Goal: Task Accomplishment & Management: Manage account settings

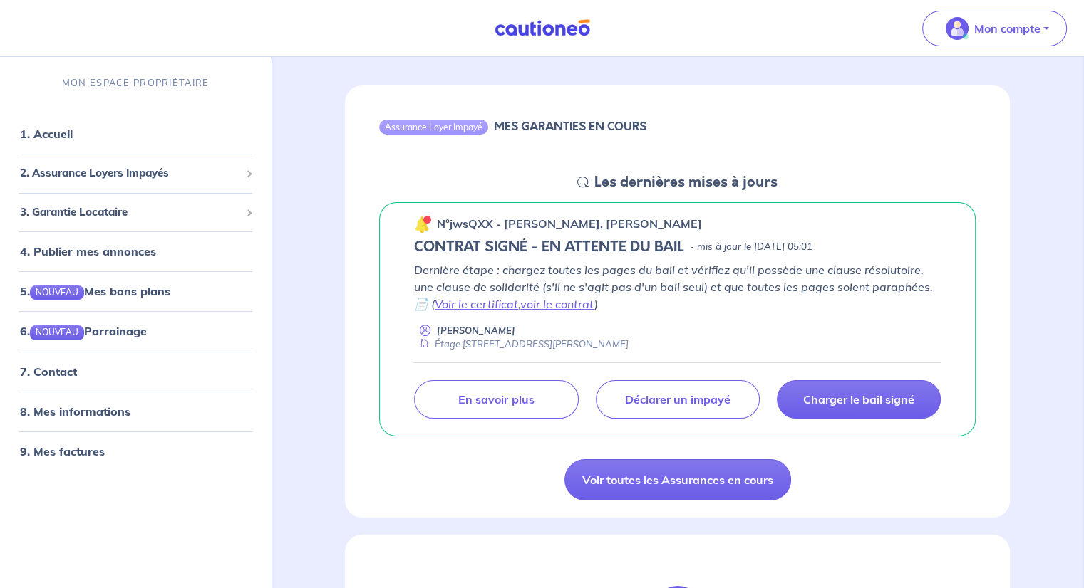
scroll to position [110, 0]
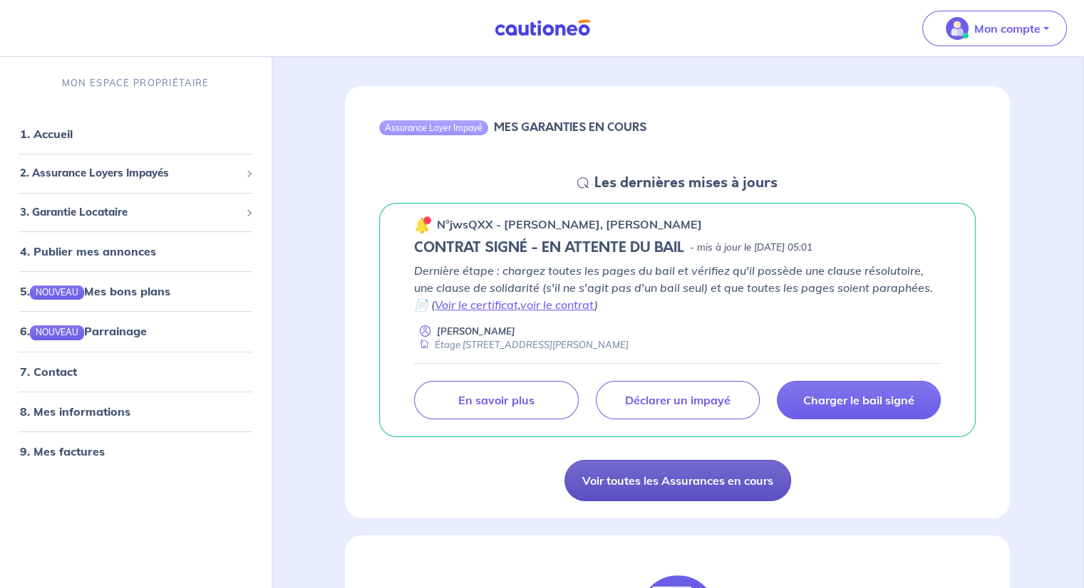
click at [613, 489] on link "Voir toutes les Assurances en cours" at bounding box center [677, 480] width 227 height 41
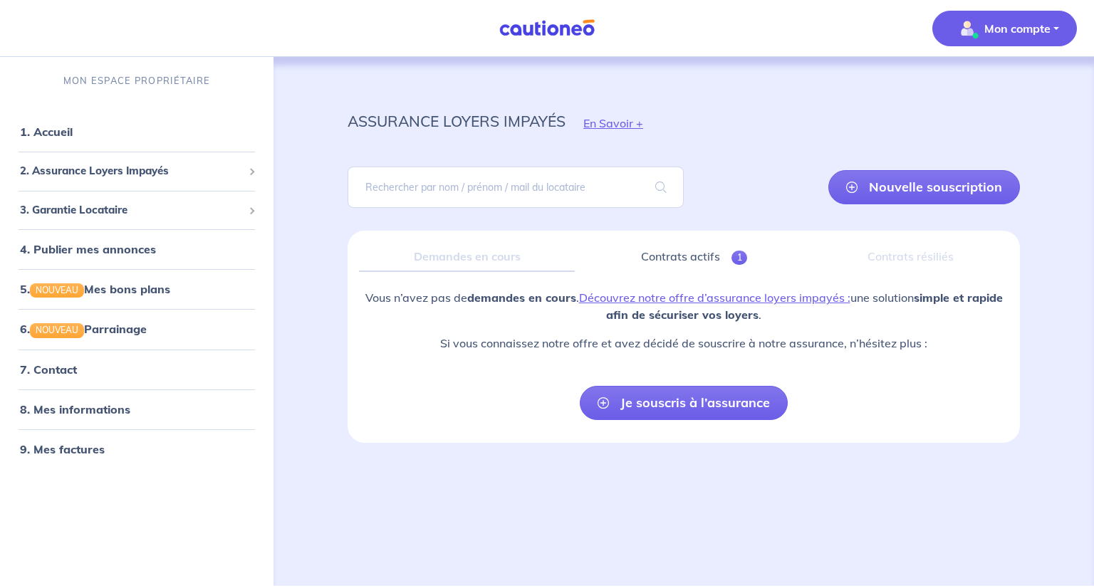
click at [1009, 41] on button "Mon compte" at bounding box center [1005, 29] width 145 height 36
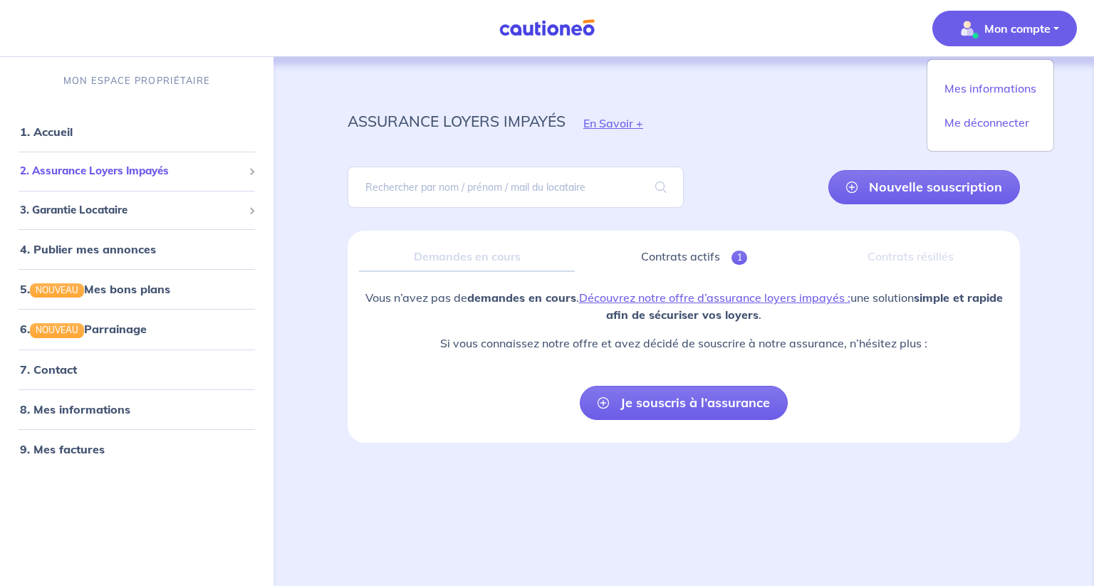
click at [162, 183] on div "2. Assurance Loyers Impayés" at bounding box center [137, 171] width 262 height 28
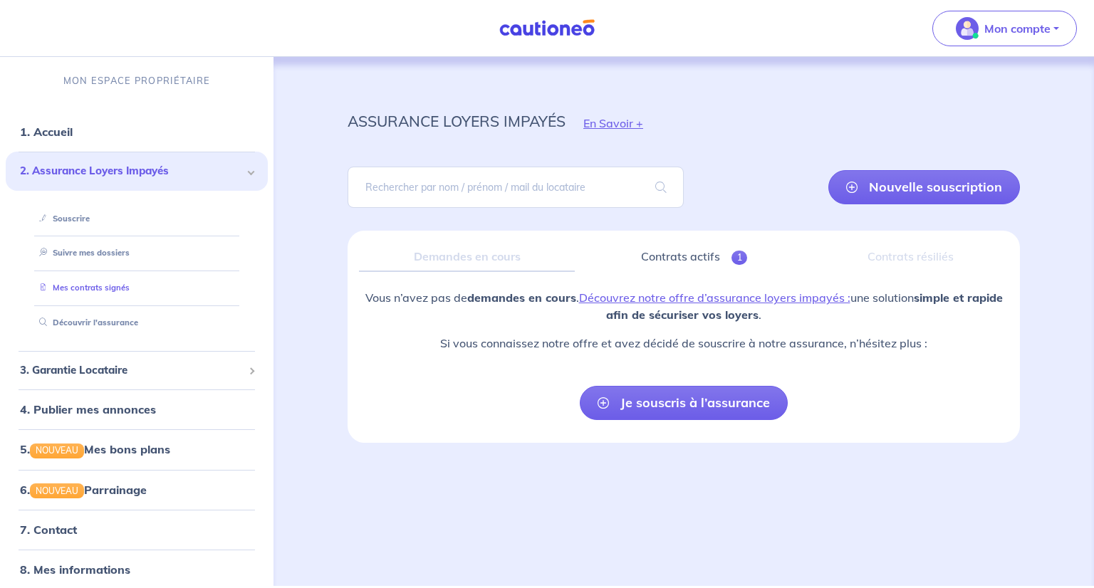
click at [112, 283] on link "Mes contrats signés" at bounding box center [81, 288] width 96 height 10
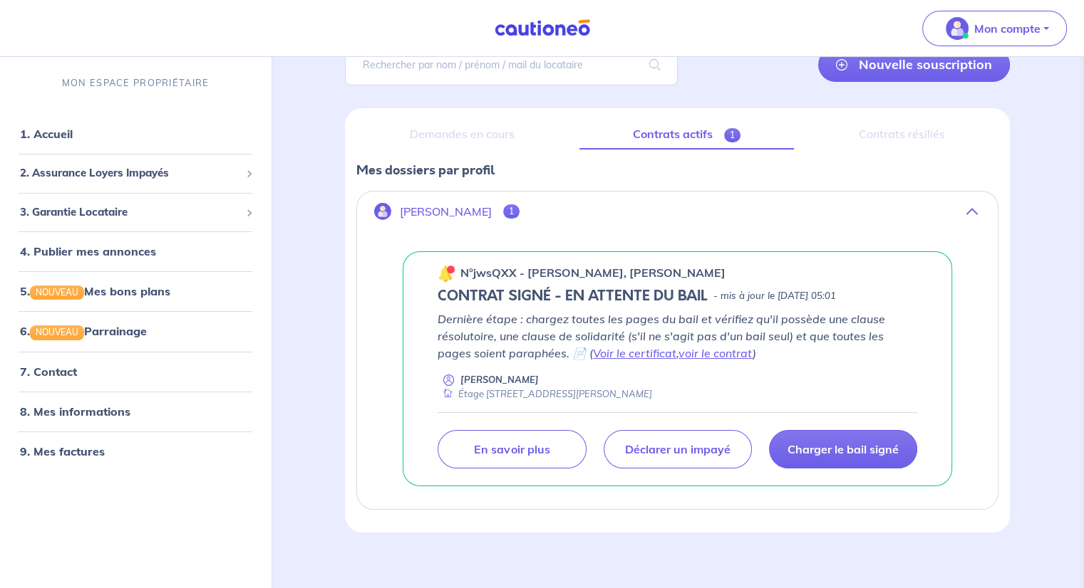
scroll to position [133, 0]
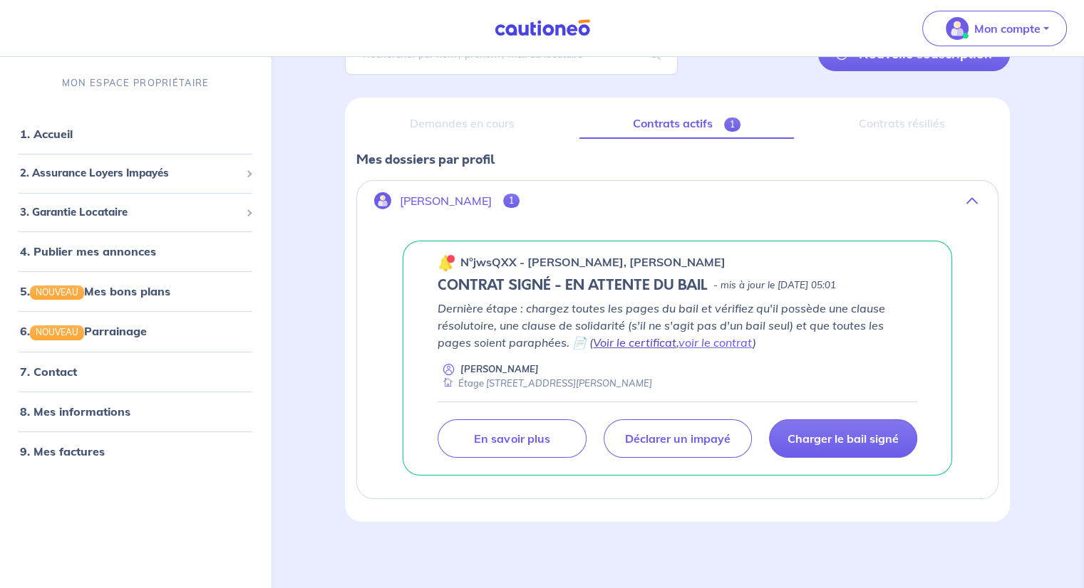
click at [616, 343] on link "Voir le certificat" at bounding box center [634, 343] width 83 height 14
click at [678, 336] on link "voir le contrat" at bounding box center [715, 343] width 74 height 14
click at [536, 413] on div "Charger le bail signé [PERSON_NAME] un impayé En savoir plus" at bounding box center [676, 430] width 479 height 56
click at [529, 427] on link "En savoir plus" at bounding box center [511, 439] width 148 height 38
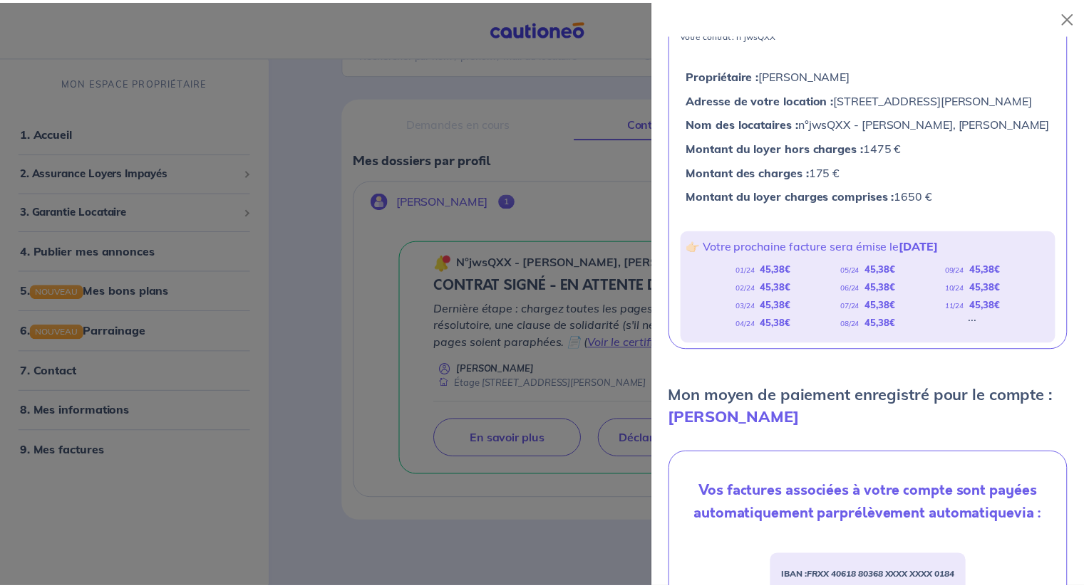
scroll to position [0, 0]
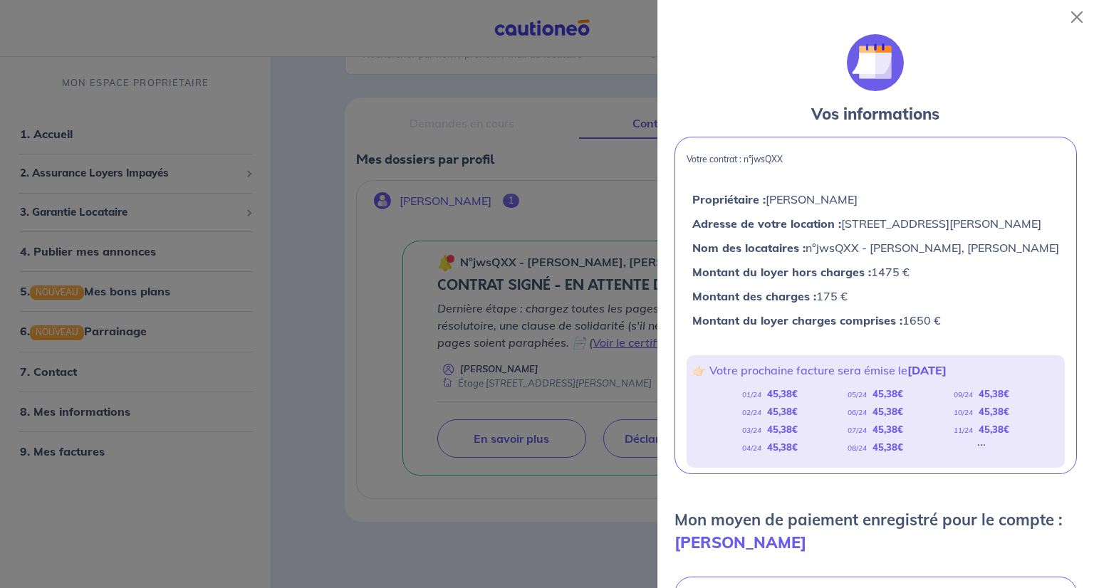
click at [588, 323] on div at bounding box center [547, 294] width 1094 height 588
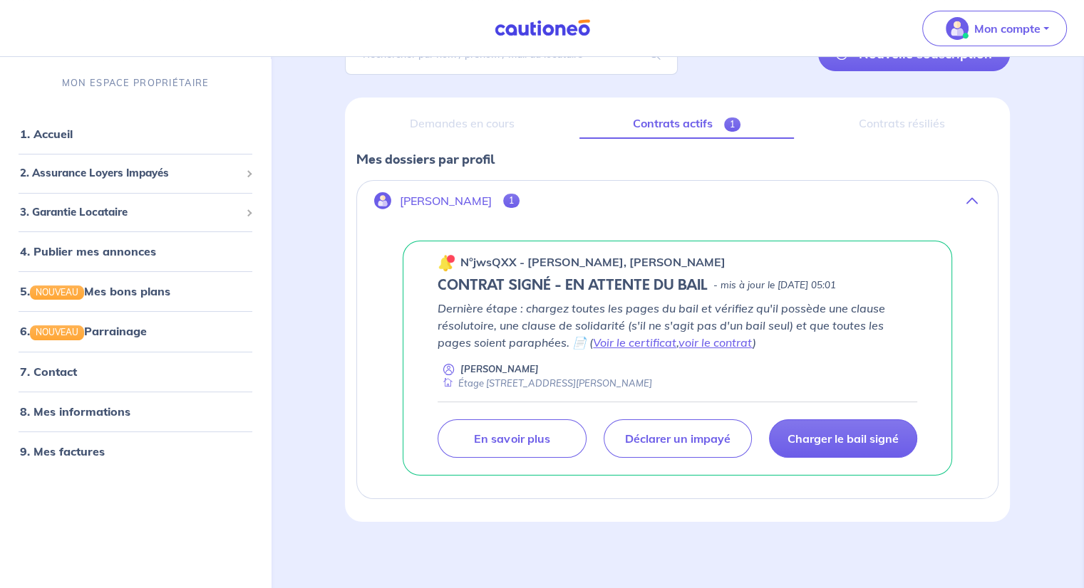
click at [519, 194] on span "1" at bounding box center [511, 201] width 16 height 14
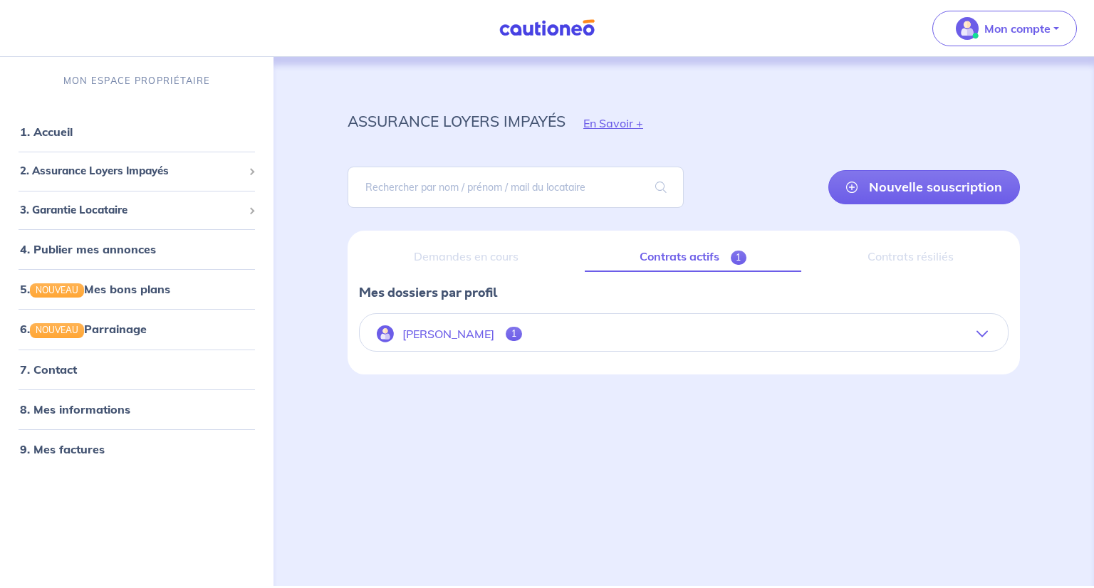
click at [487, 328] on p "[PERSON_NAME]" at bounding box center [449, 335] width 92 height 14
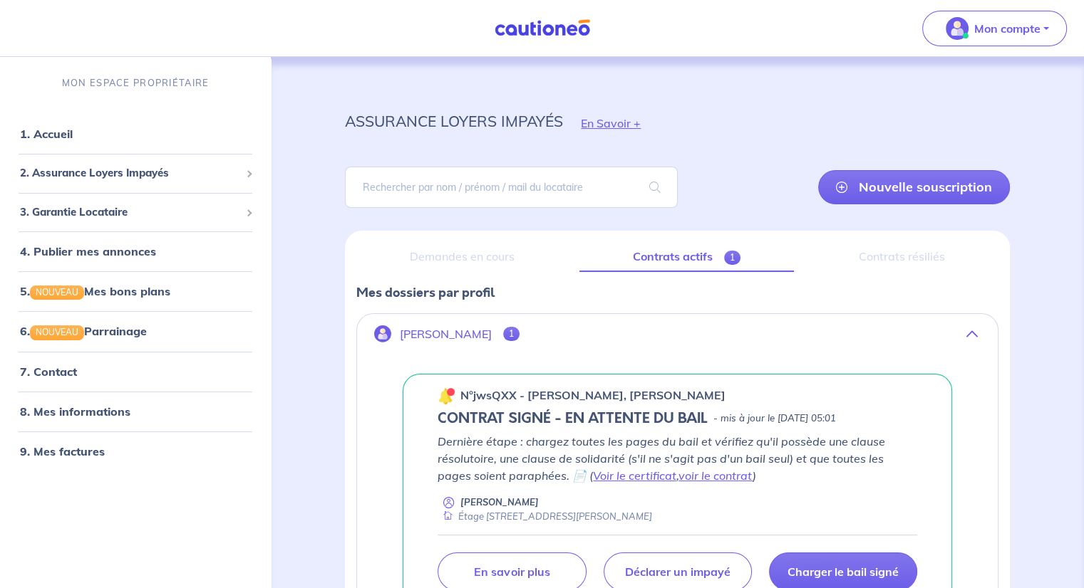
scroll to position [53, 0]
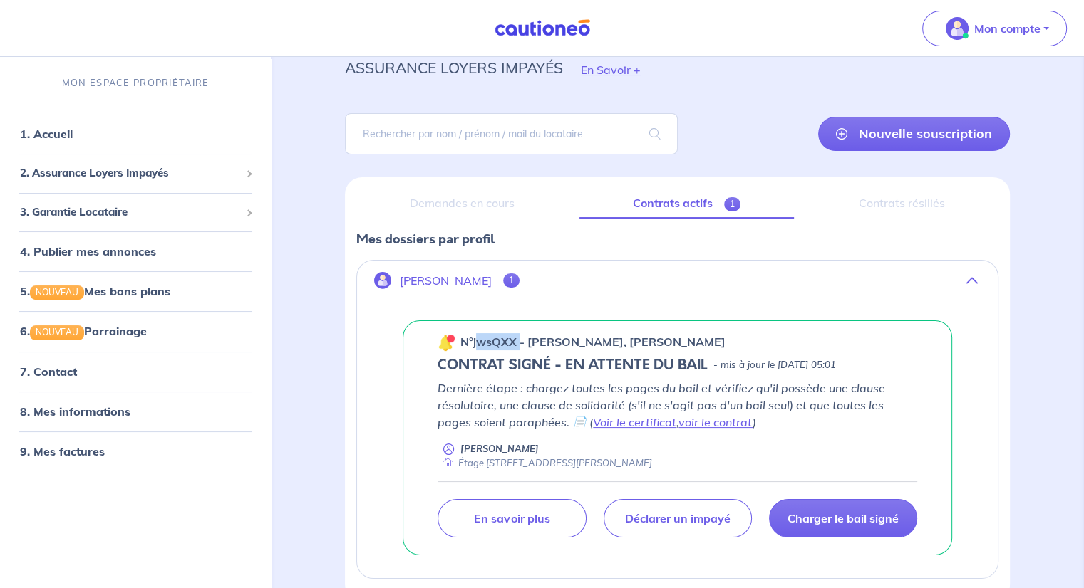
drag, startPoint x: 518, startPoint y: 339, endPoint x: 475, endPoint y: 340, distance: 42.7
click at [475, 340] on p "n°jwsQXX - [PERSON_NAME], [PERSON_NAME]" at bounding box center [592, 341] width 265 height 17
click at [497, 365] on h5 "CONTRAT SIGNÉ - EN ATTENTE DU BAIL" at bounding box center [572, 365] width 270 height 17
drag, startPoint x: 472, startPoint y: 338, endPoint x: 513, endPoint y: 339, distance: 40.6
click at [513, 339] on p "n°jwsQXX - [PERSON_NAME], [PERSON_NAME]" at bounding box center [592, 341] width 265 height 17
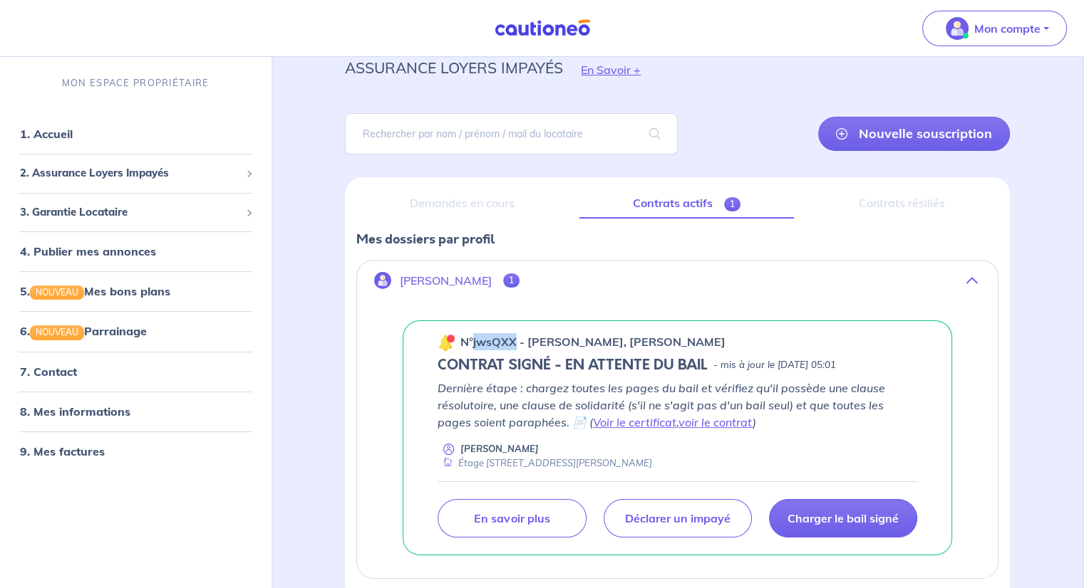
copy p "jwsQXX"
